Goal: Task Accomplishment & Management: Manage account settings

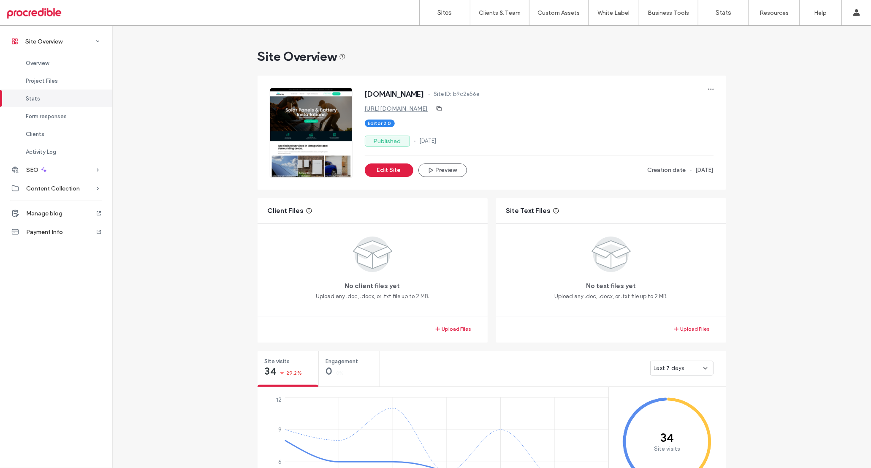
scroll to position [442, 0]
click at [377, 171] on button "Edit Site" at bounding box center [389, 170] width 49 height 14
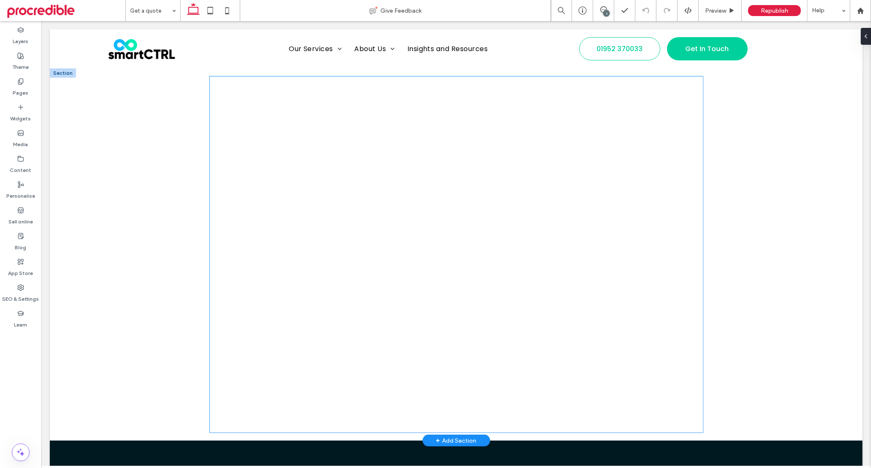
click at [282, 218] on div at bounding box center [455, 254] width 493 height 356
